Goal: Task Accomplishment & Management: Manage account settings

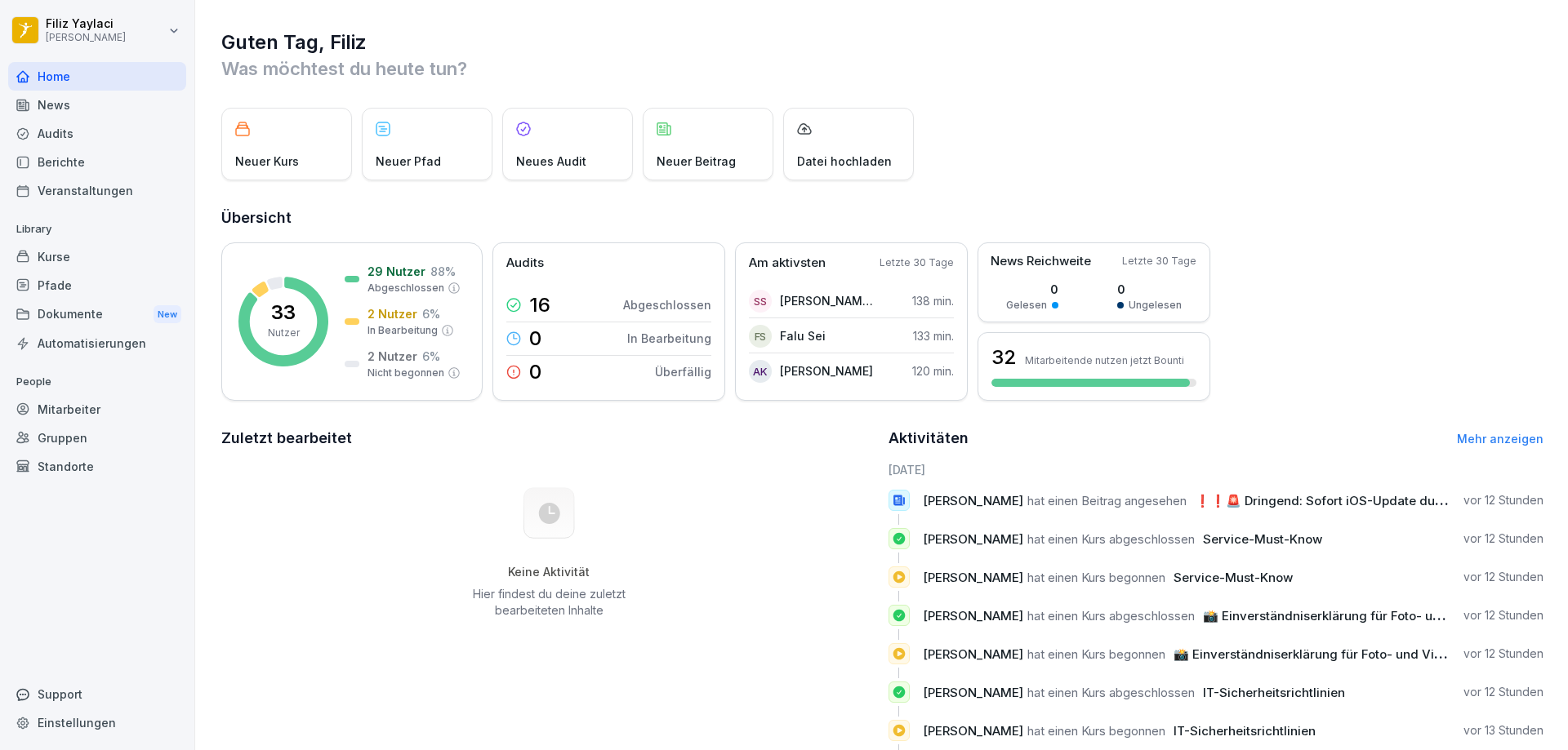
click at [96, 411] on div "Mitarbeiter" at bounding box center [97, 409] width 178 height 28
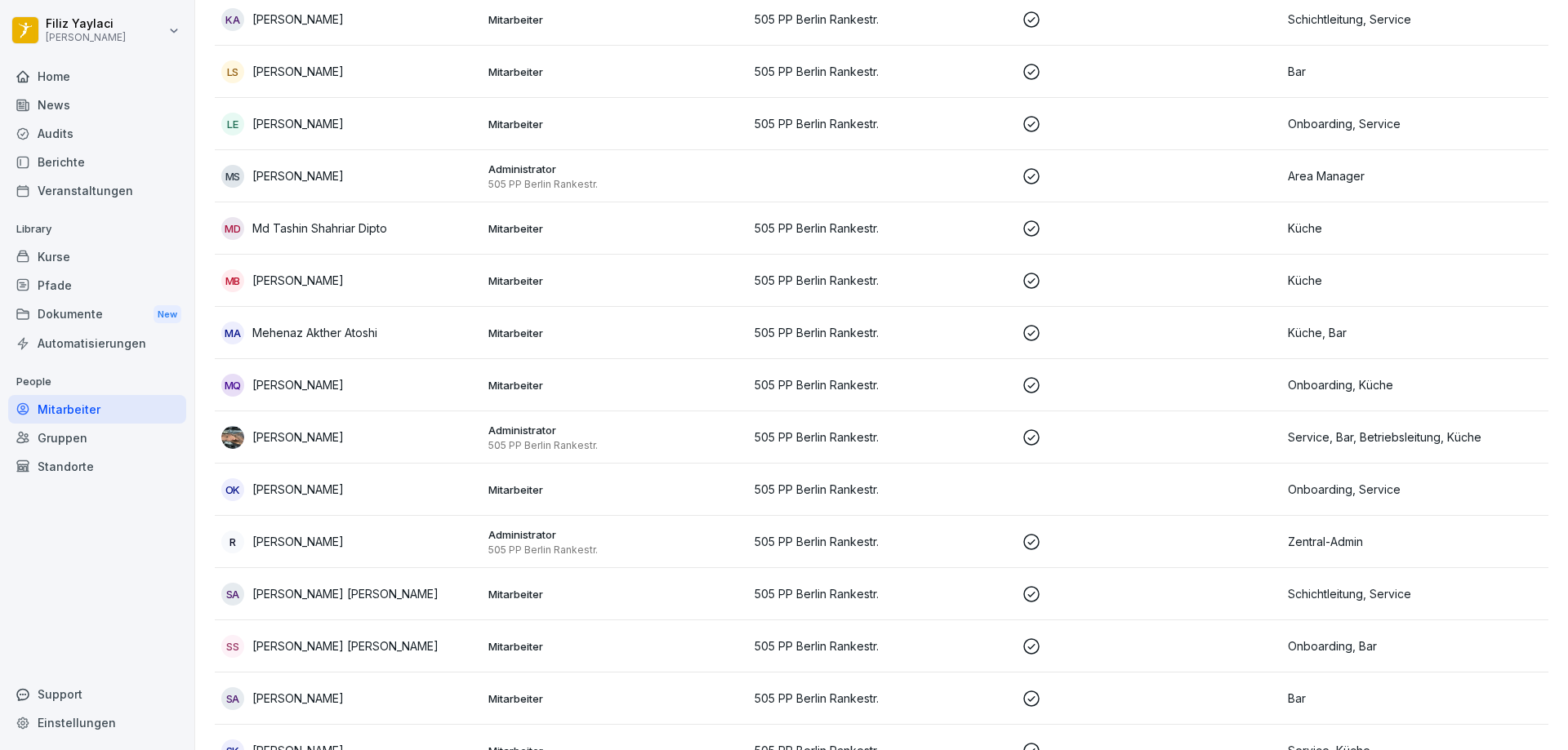
scroll to position [1186, 0]
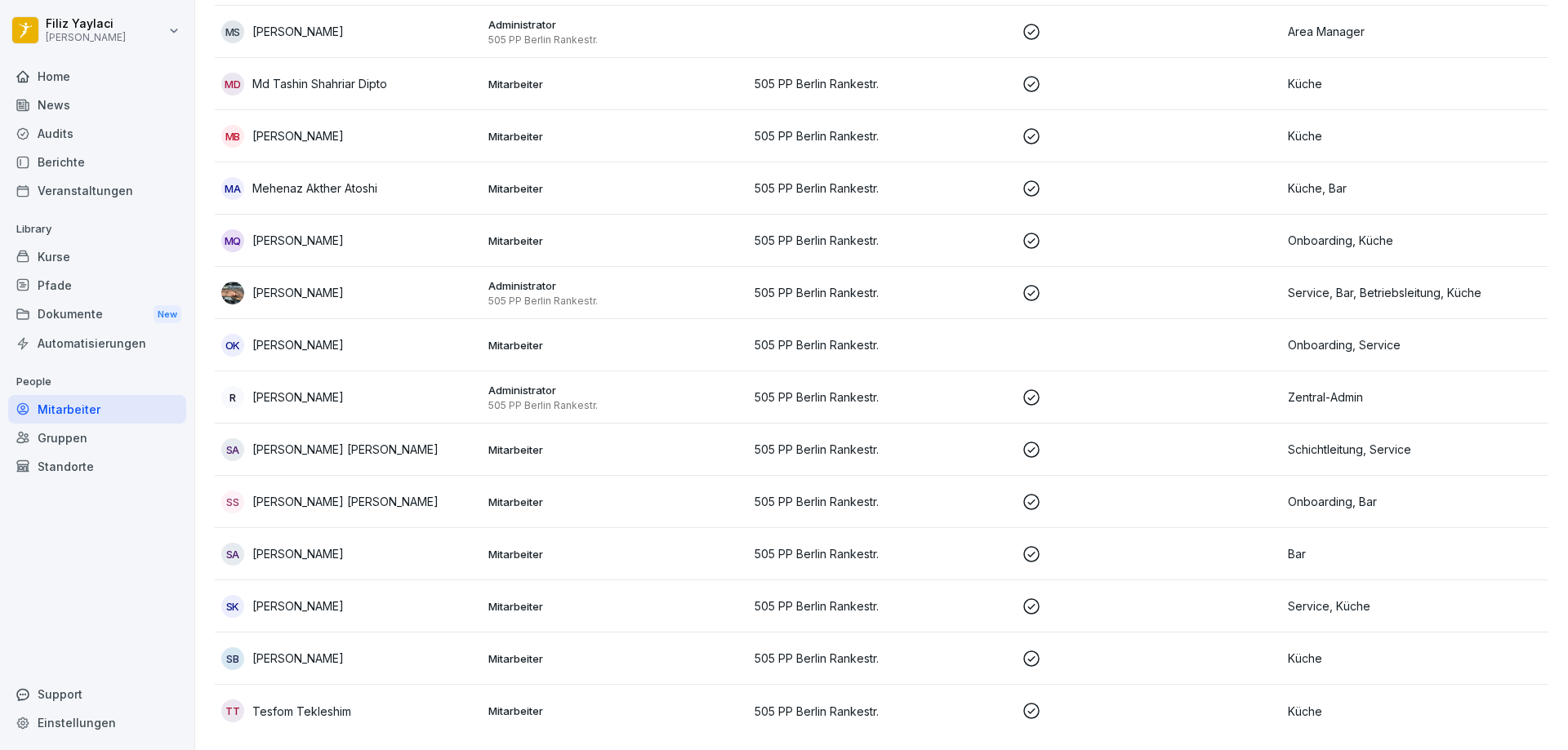
click at [448, 339] on div "OK [PERSON_NAME]" at bounding box center [348, 345] width 254 height 23
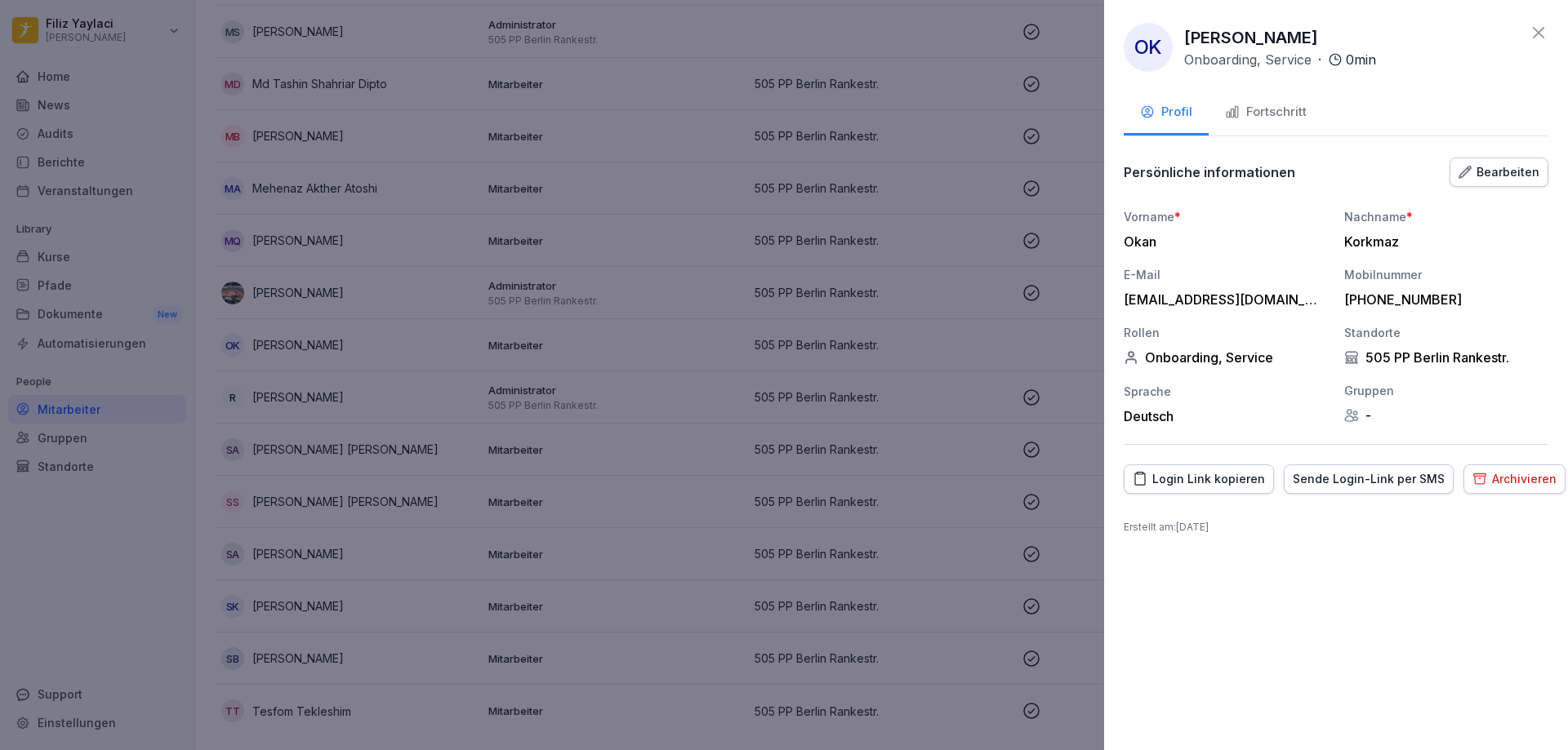
click at [1509, 172] on div "Bearbeiten" at bounding box center [1498, 172] width 81 height 18
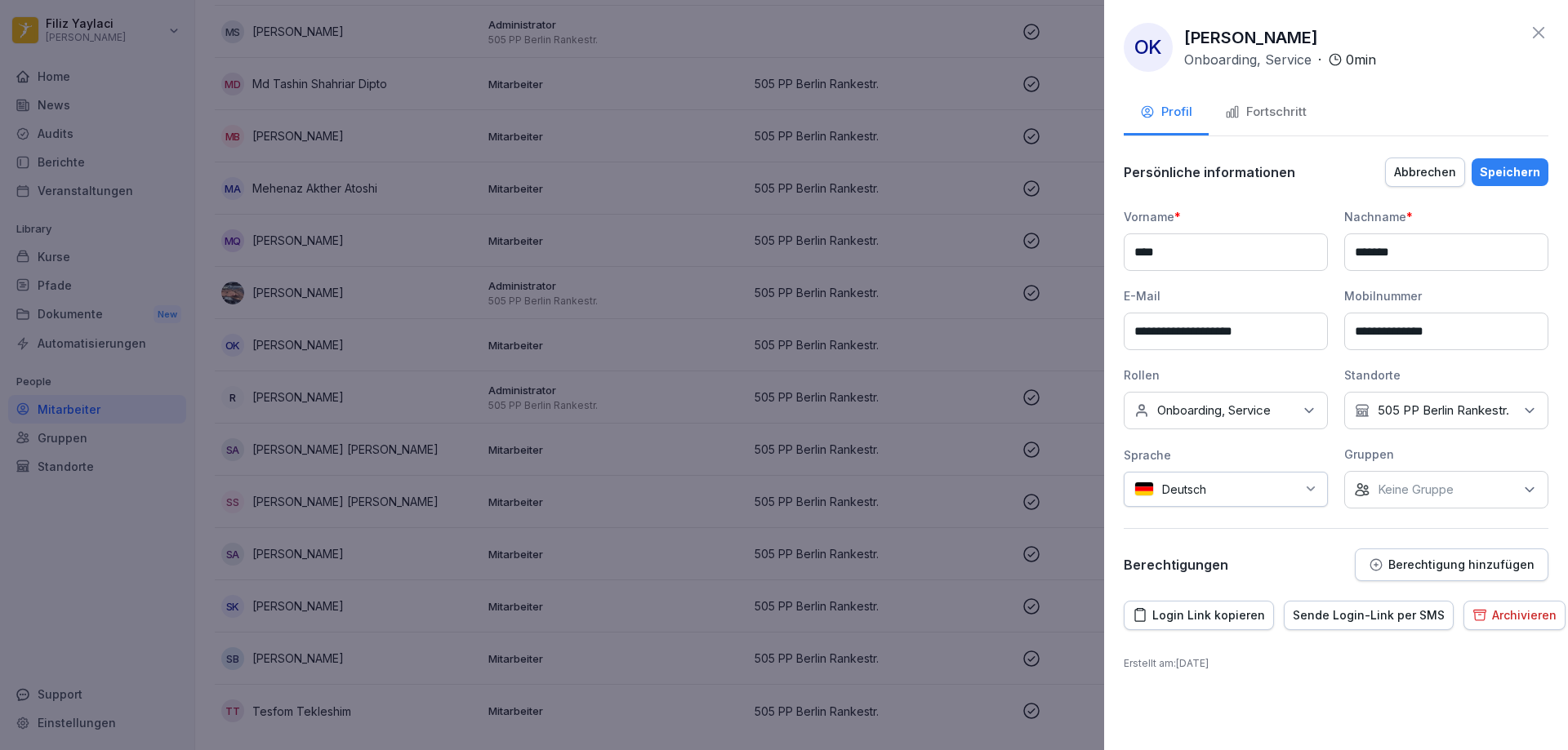
click at [1219, 331] on input "**********" at bounding box center [1226, 330] width 204 height 37
click at [1231, 330] on input "**********" at bounding box center [1226, 330] width 204 height 37
type input "**********"
click at [1513, 169] on div "Speichern" at bounding box center [1510, 172] width 60 height 18
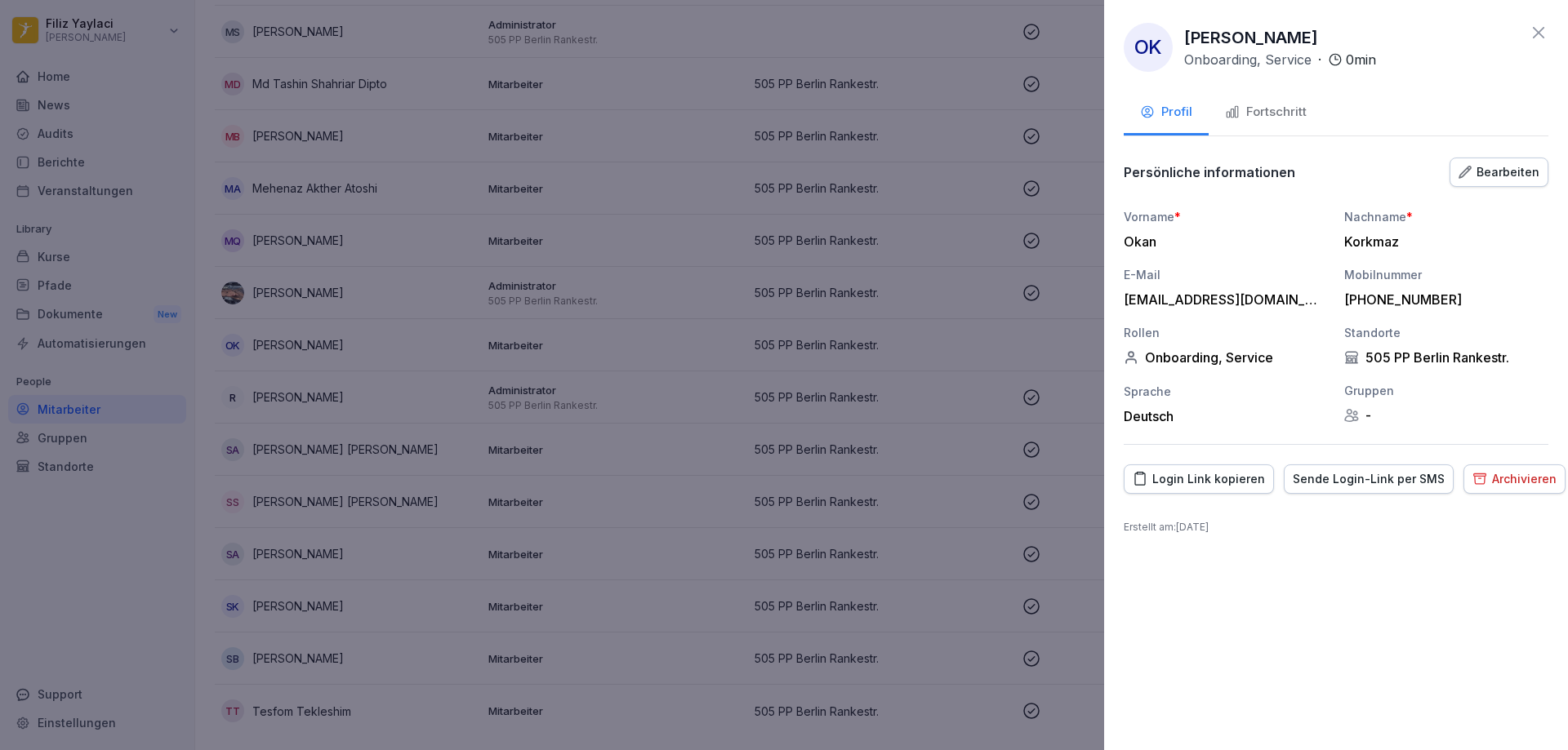
click at [1273, 107] on div "Fortschritt" at bounding box center [1266, 112] width 82 height 19
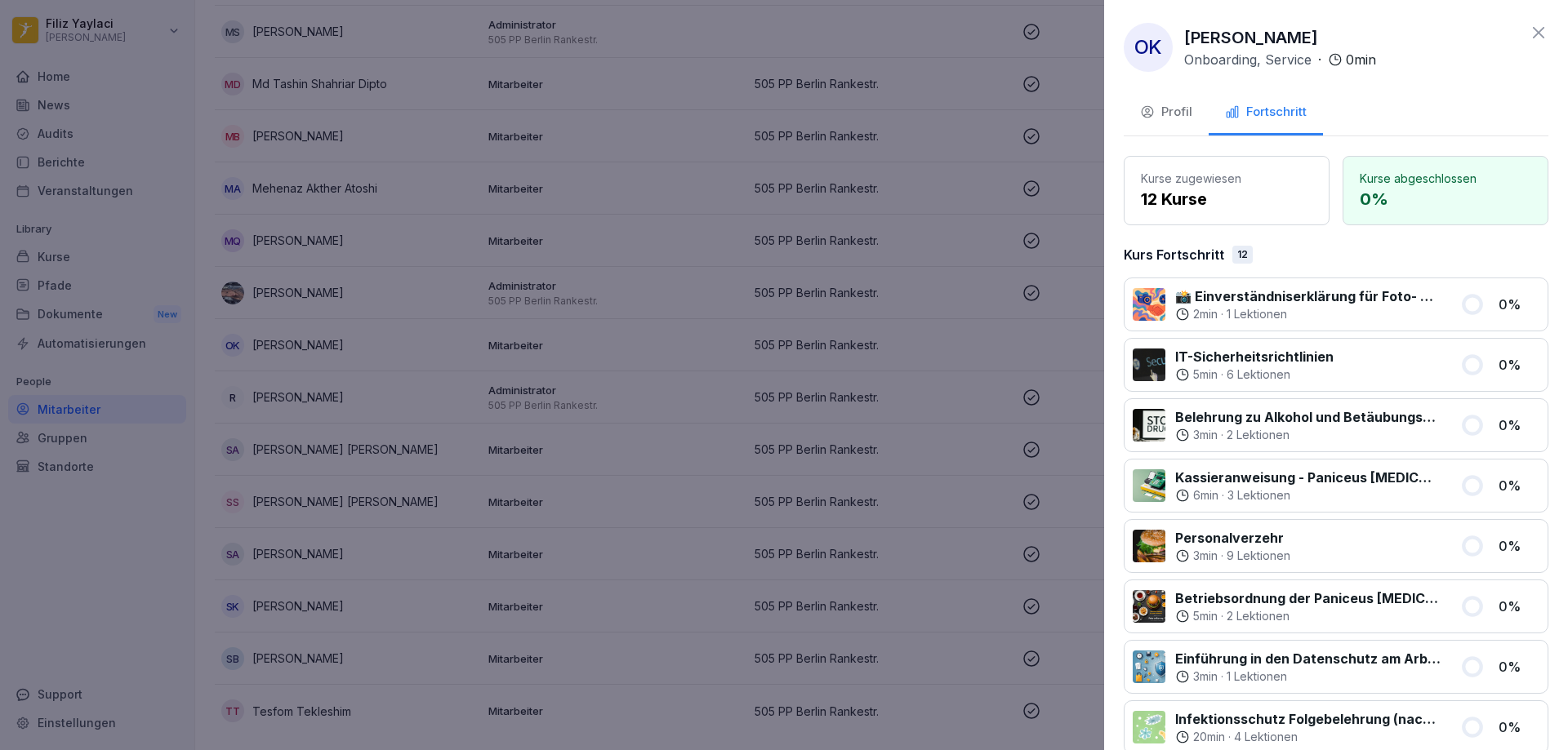
click at [1174, 110] on div "Profil" at bounding box center [1166, 112] width 52 height 19
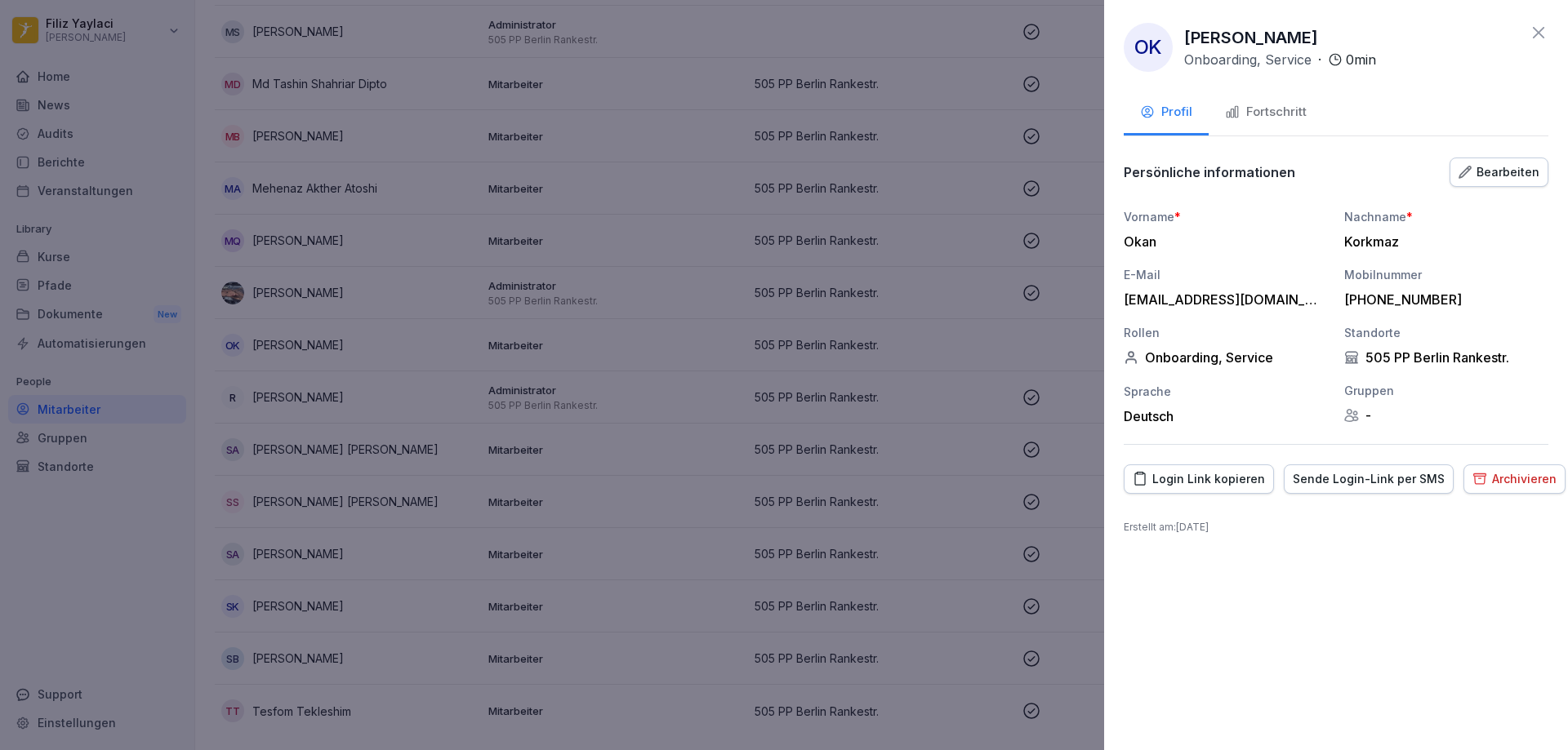
click at [1506, 170] on div "Bearbeiten" at bounding box center [1498, 172] width 81 height 18
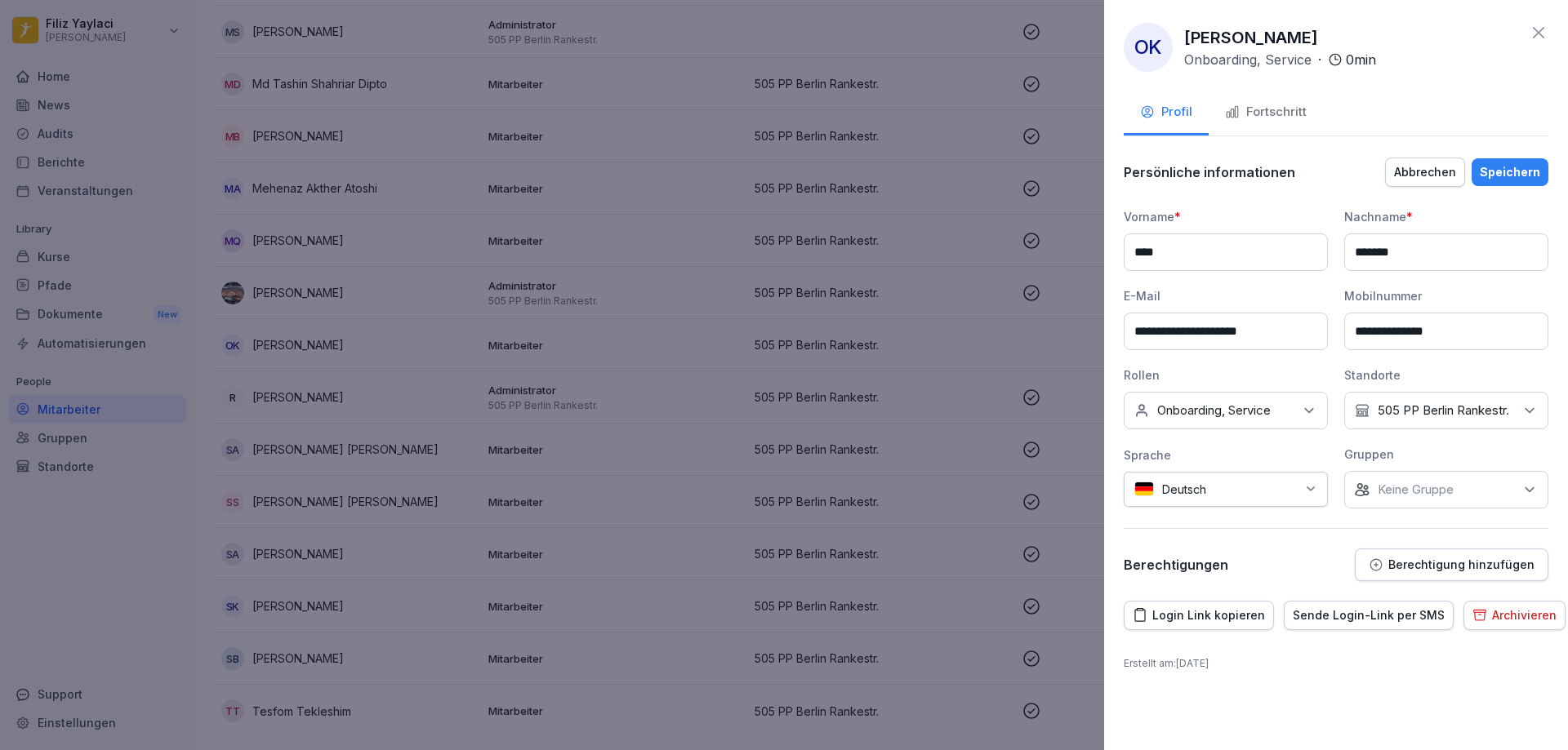
click at [1345, 619] on div "Sende Login-Link per SMS" at bounding box center [1368, 615] width 152 height 18
click at [1538, 32] on icon at bounding box center [1538, 33] width 12 height 12
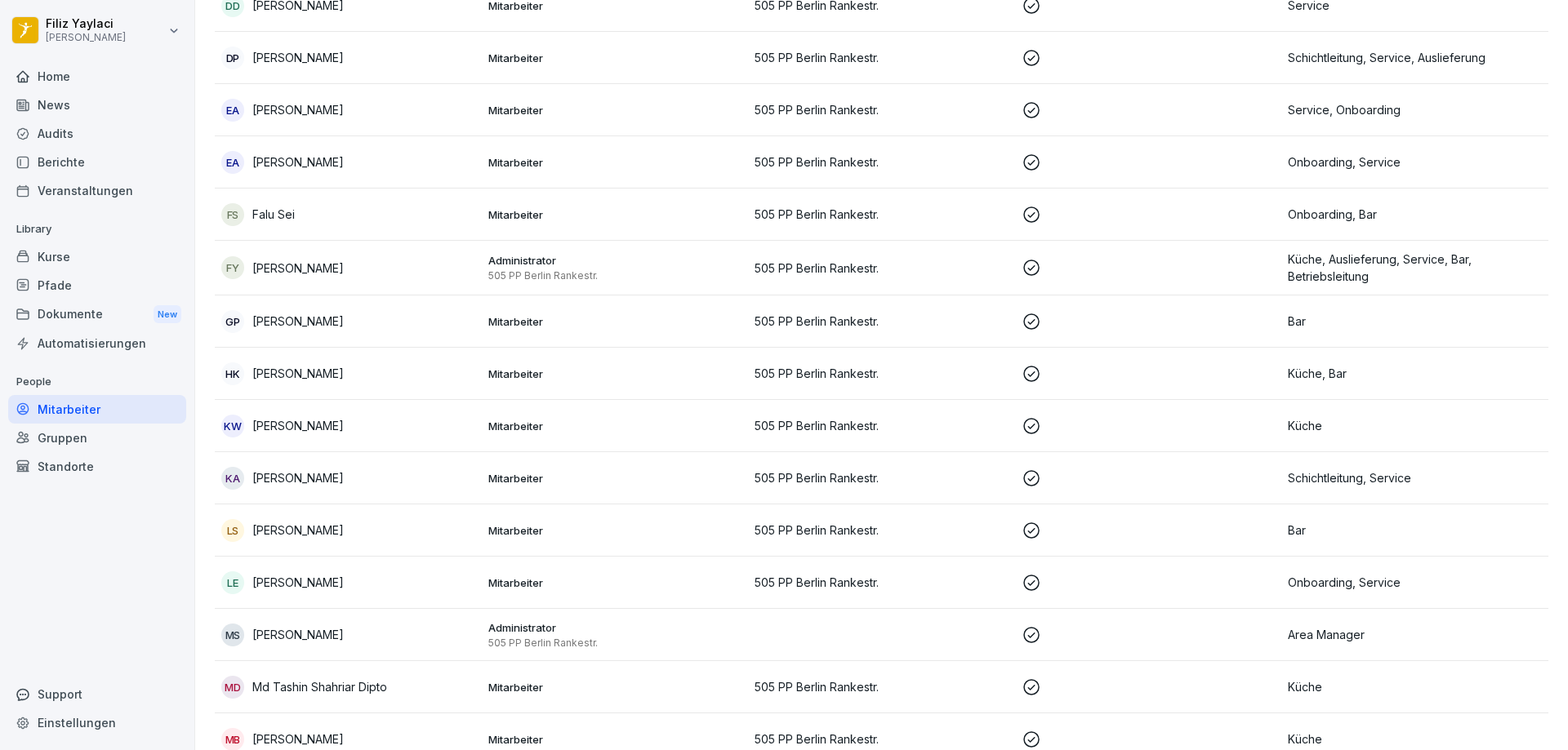
scroll to position [653, 0]
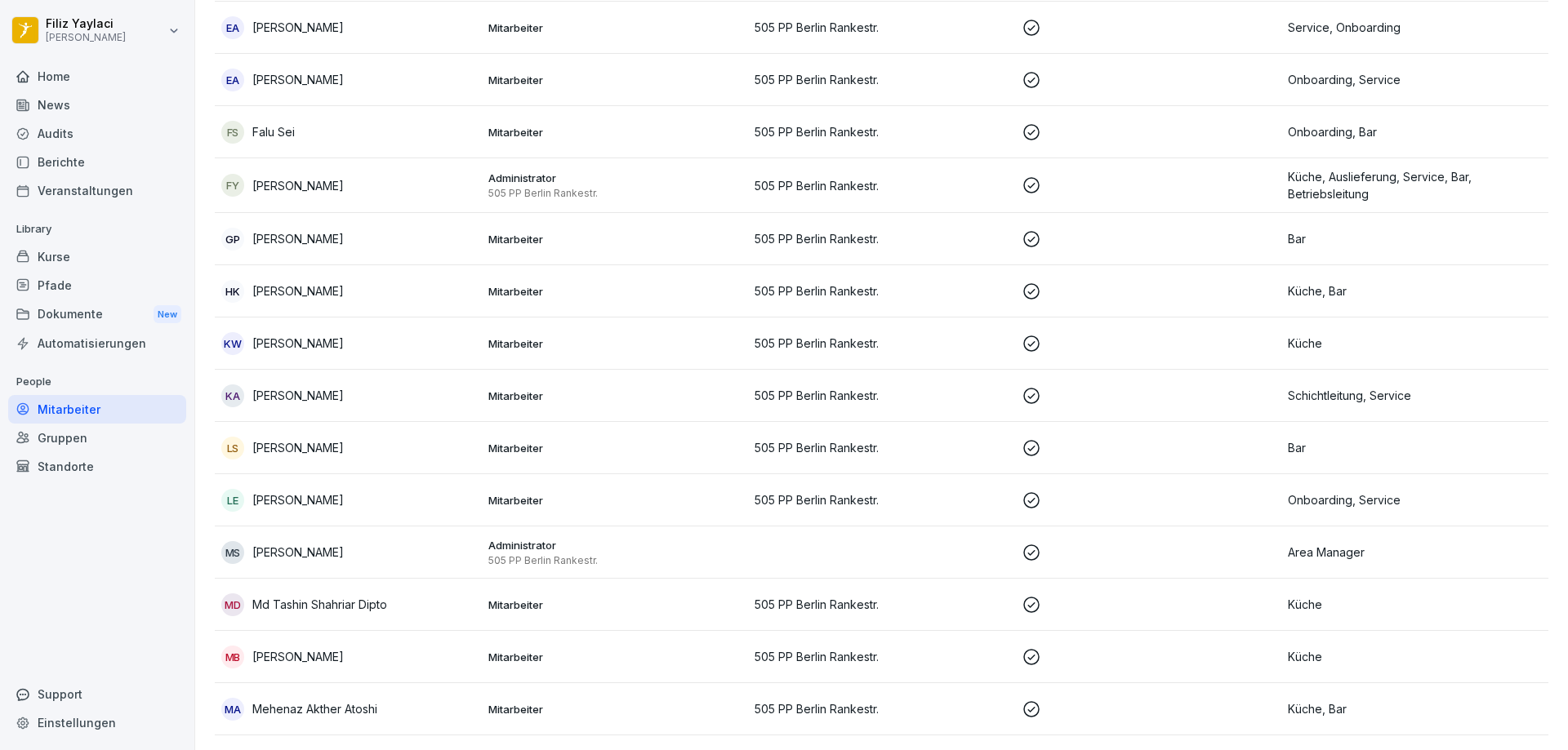
click at [399, 493] on div "LE [PERSON_NAME]" at bounding box center [348, 500] width 254 height 23
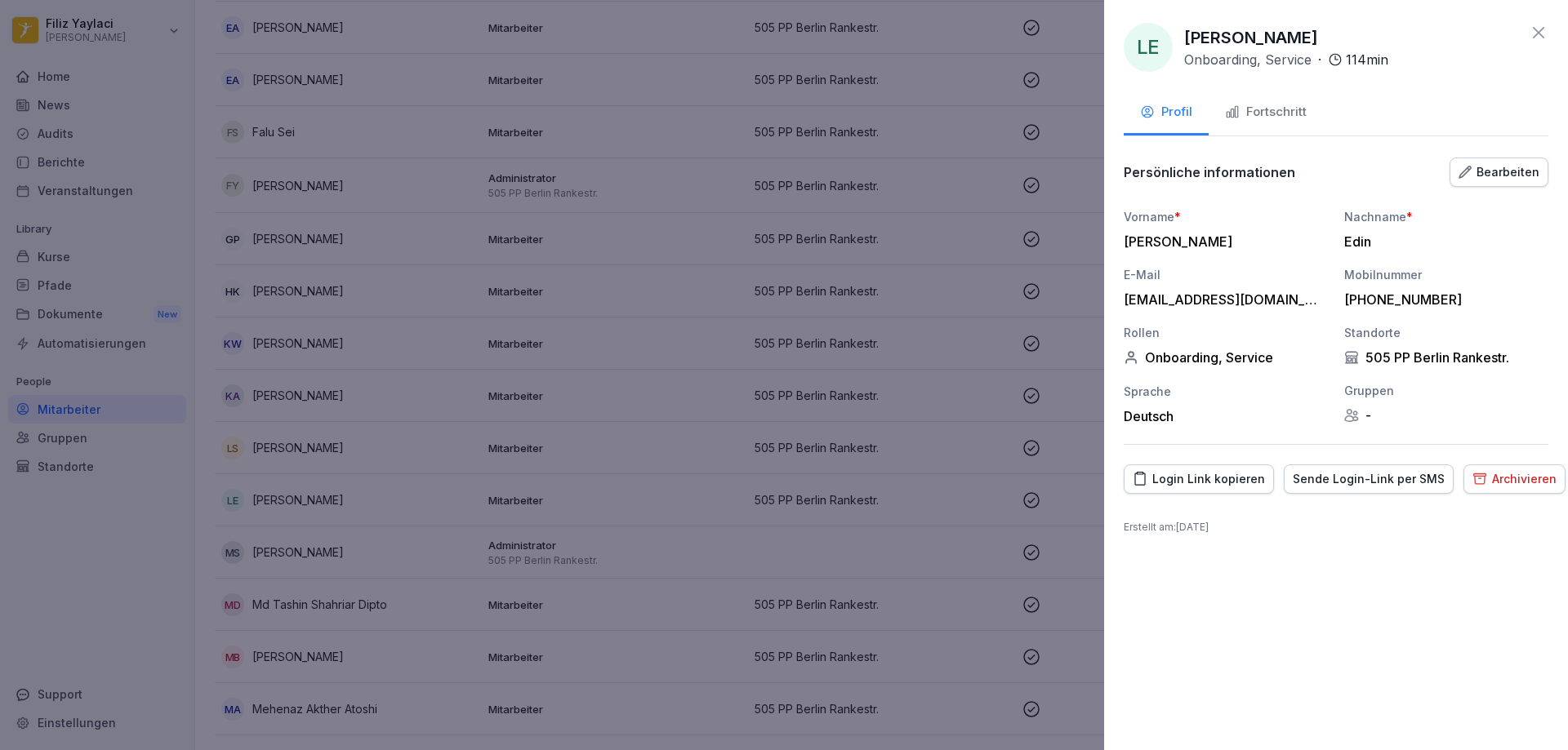
click at [1288, 107] on div "Fortschritt" at bounding box center [1266, 112] width 82 height 19
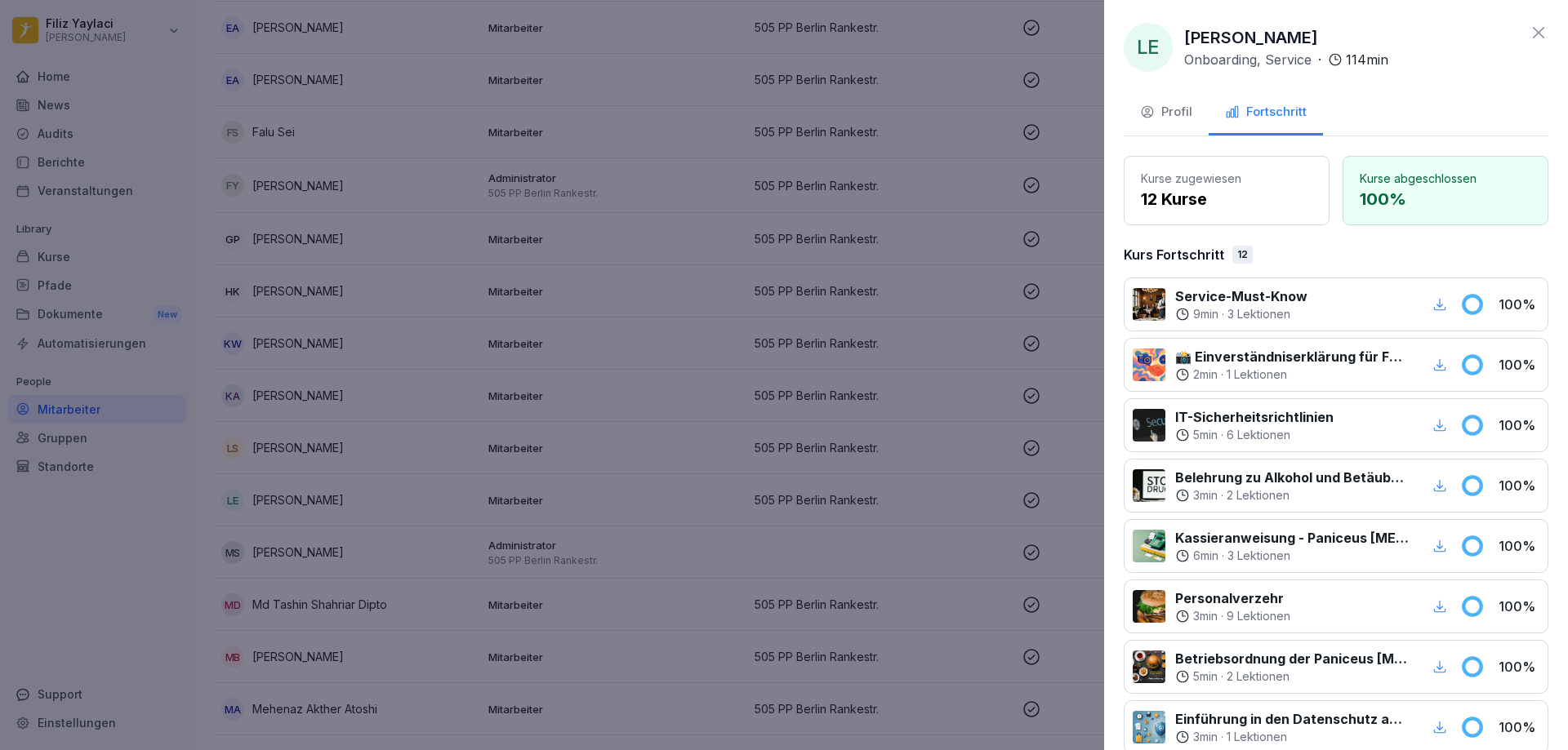
click at [949, 404] on div at bounding box center [784, 375] width 1568 height 750
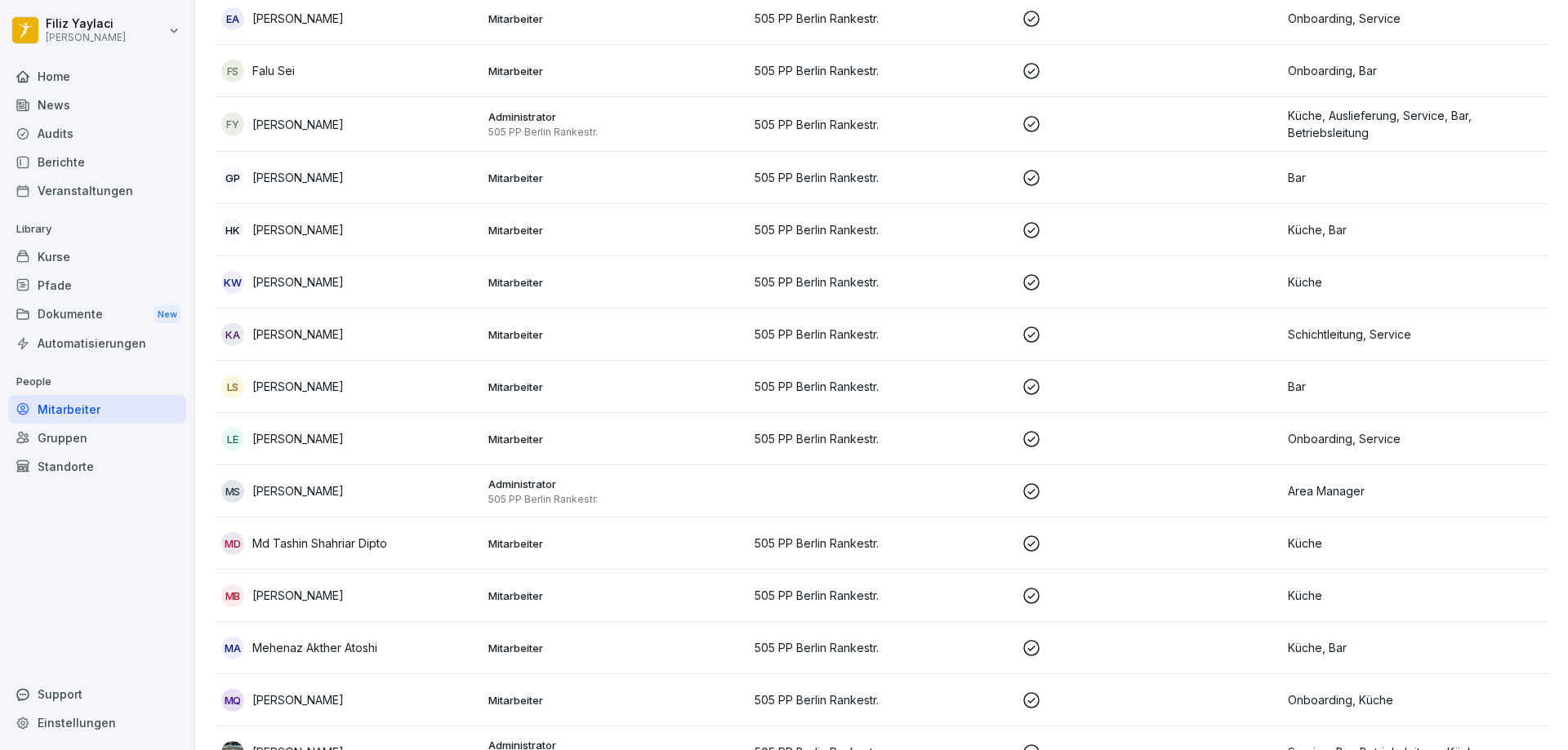
scroll to position [816, 0]
